Goal: Task Accomplishment & Management: Use online tool/utility

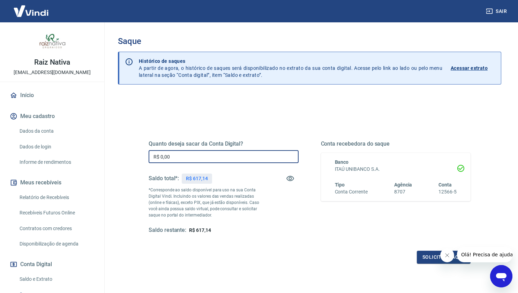
click at [212, 160] on input "R$ 0,00" at bounding box center [224, 156] width 150 height 13
type input "R$ 617,14"
click at [424, 256] on button "Solicitar saque" at bounding box center [444, 256] width 54 height 13
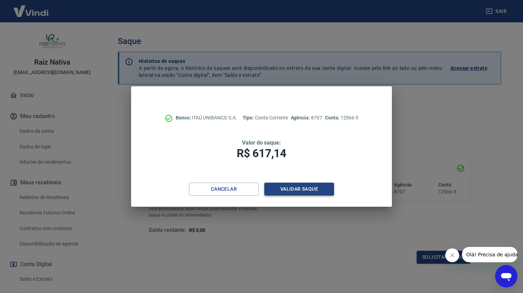
click at [311, 183] on button "Validar saque" at bounding box center [299, 188] width 70 height 13
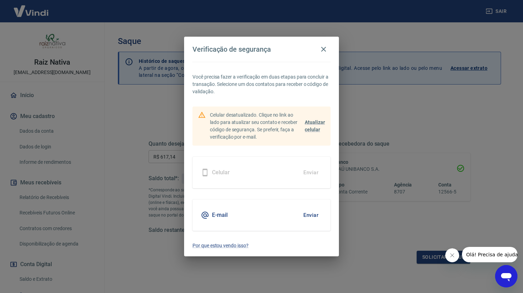
click at [316, 213] on button "Enviar" at bounding box center [311, 215] width 23 height 15
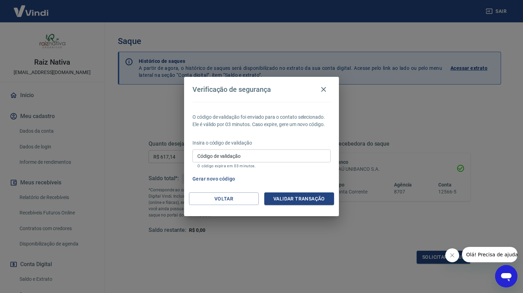
click at [271, 155] on input "Código de validação" at bounding box center [262, 155] width 138 height 13
paste input "909748"
type input "909748"
click at [288, 200] on button "Validar transação" at bounding box center [299, 198] width 70 height 13
